Goal: Information Seeking & Learning: Learn about a topic

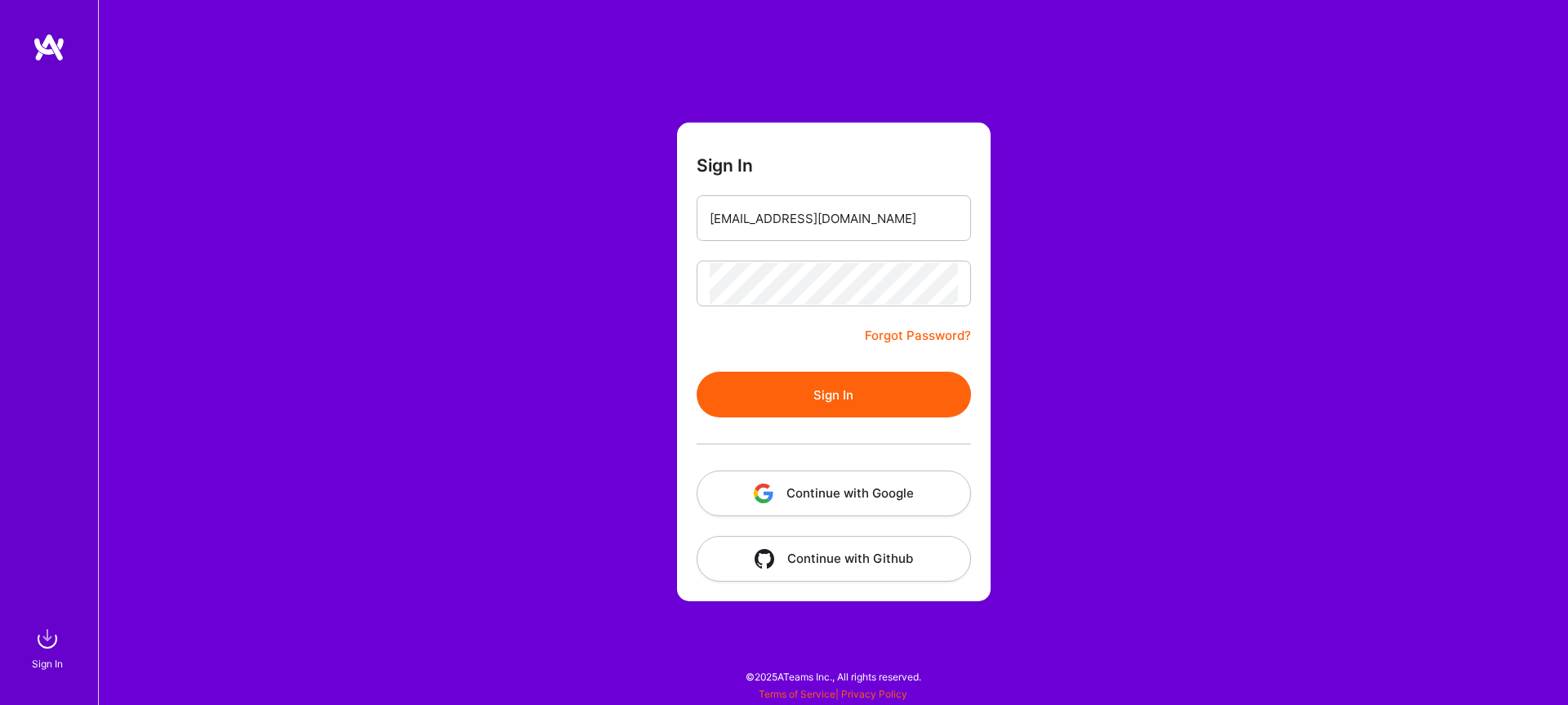
click at [888, 400] on button "Sign In" at bounding box center [834, 394] width 274 height 46
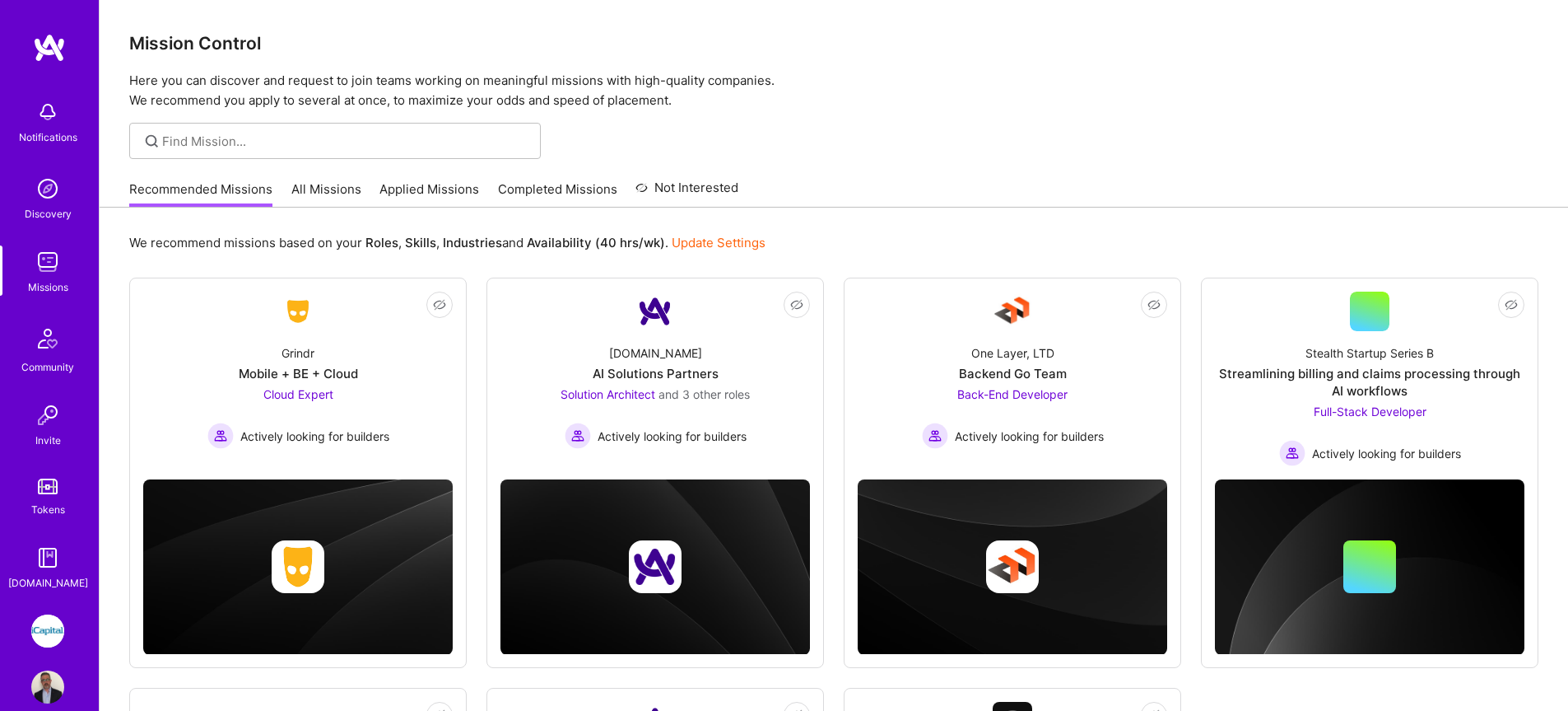
click at [319, 191] on link "All Missions" at bounding box center [326, 194] width 70 height 28
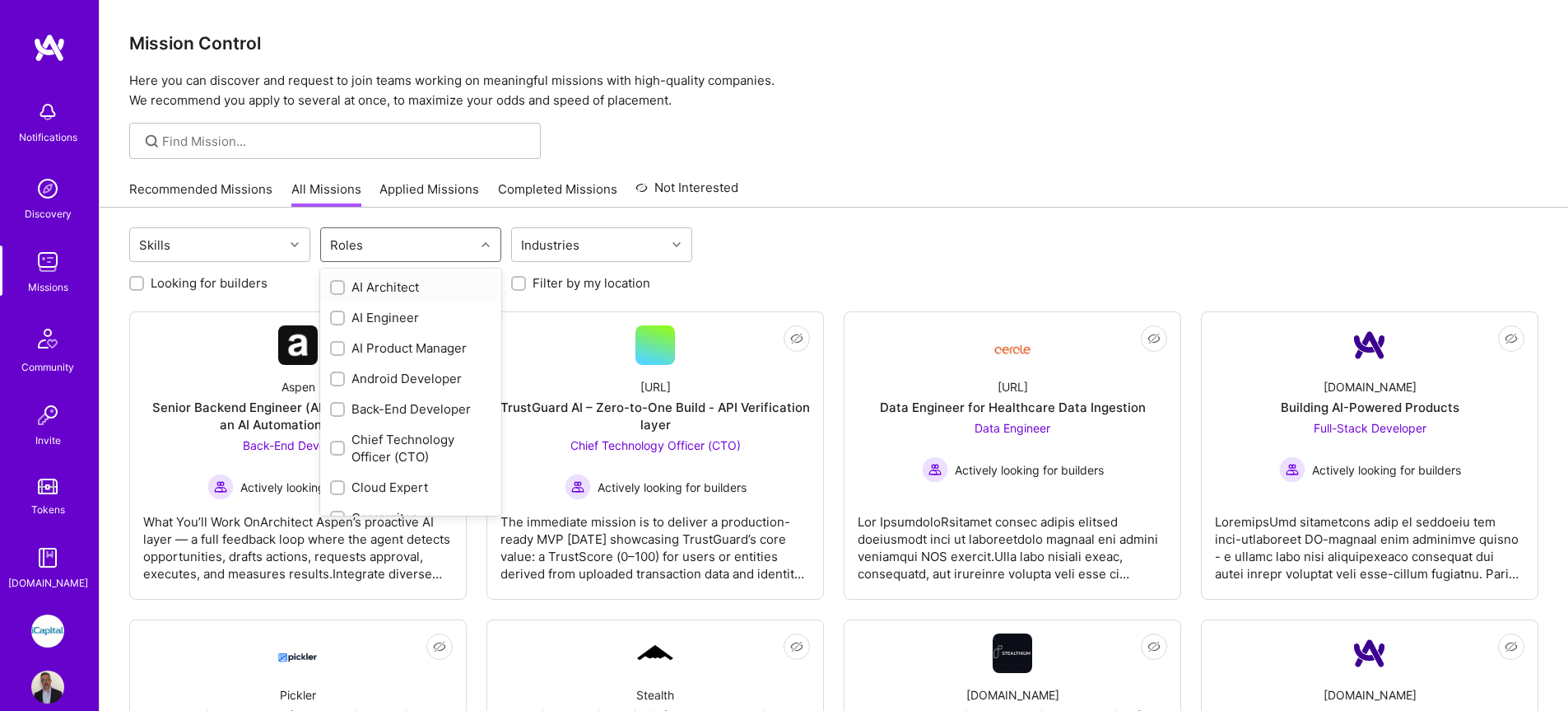
click at [338, 240] on div "Roles" at bounding box center [346, 245] width 41 height 24
click at [392, 407] on div "QA Engineer" at bounding box center [411, 405] width 162 height 17
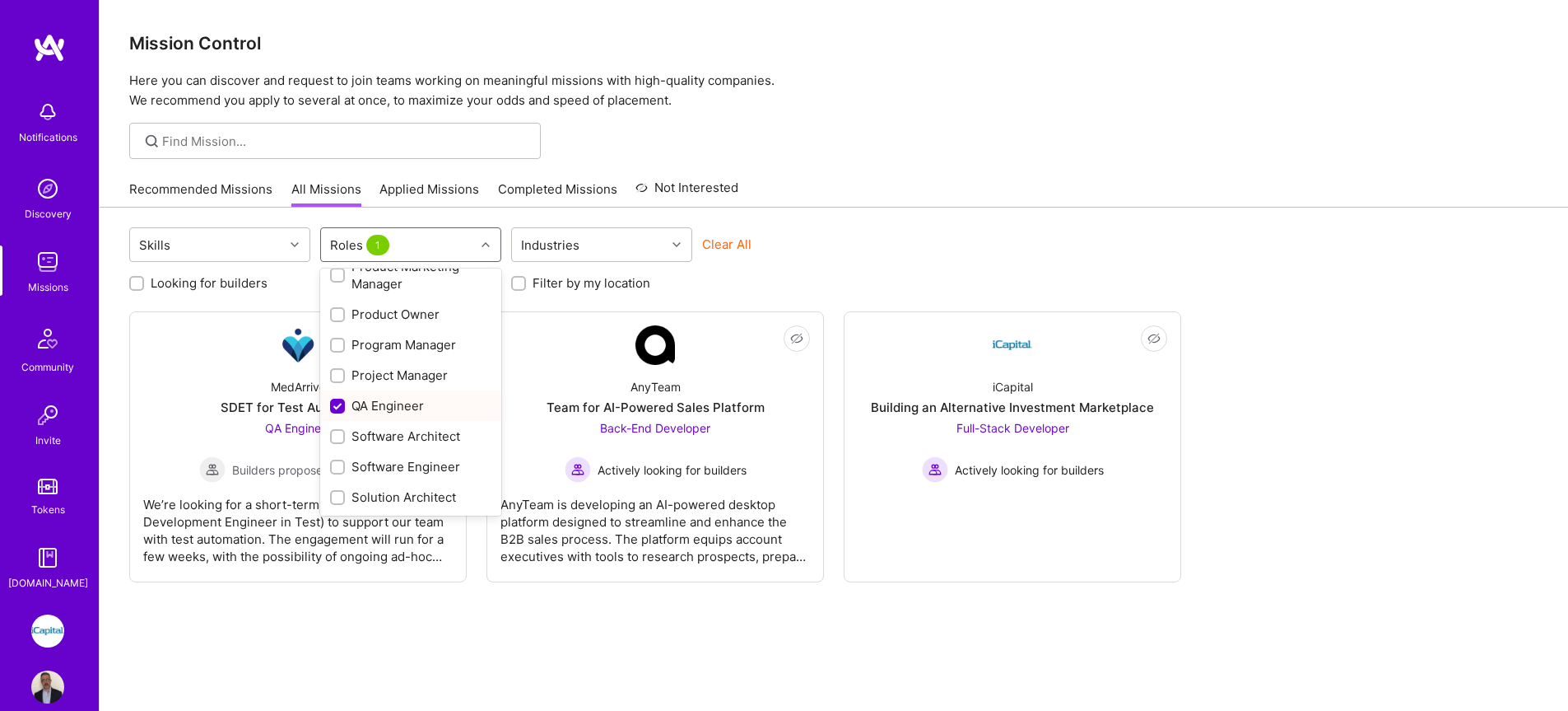
click at [394, 406] on div "QA Engineer" at bounding box center [411, 405] width 162 height 17
checkbox input "false"
